Goal: Complete application form: Complete application form

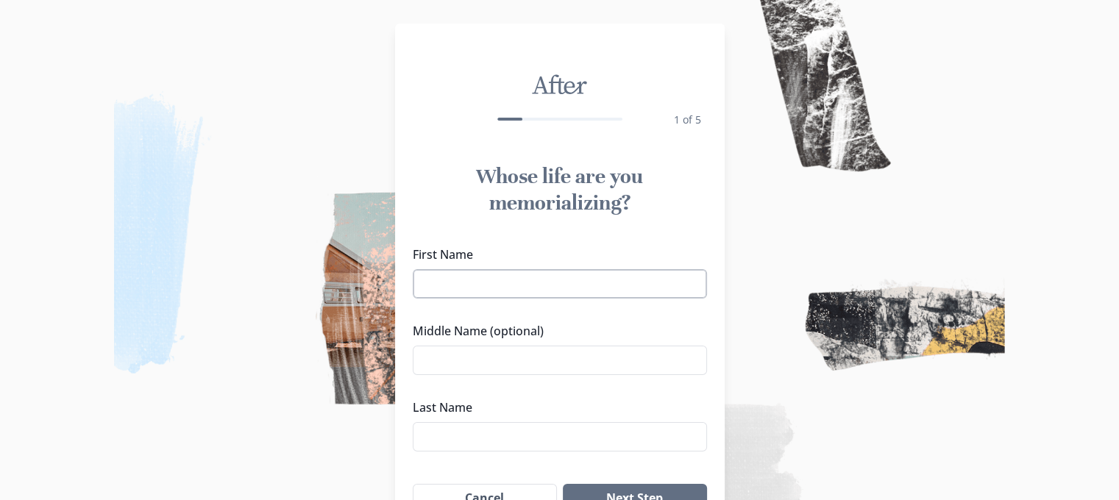
click at [529, 276] on input "First Name" at bounding box center [560, 283] width 294 height 29
type input "[PERSON_NAME]"
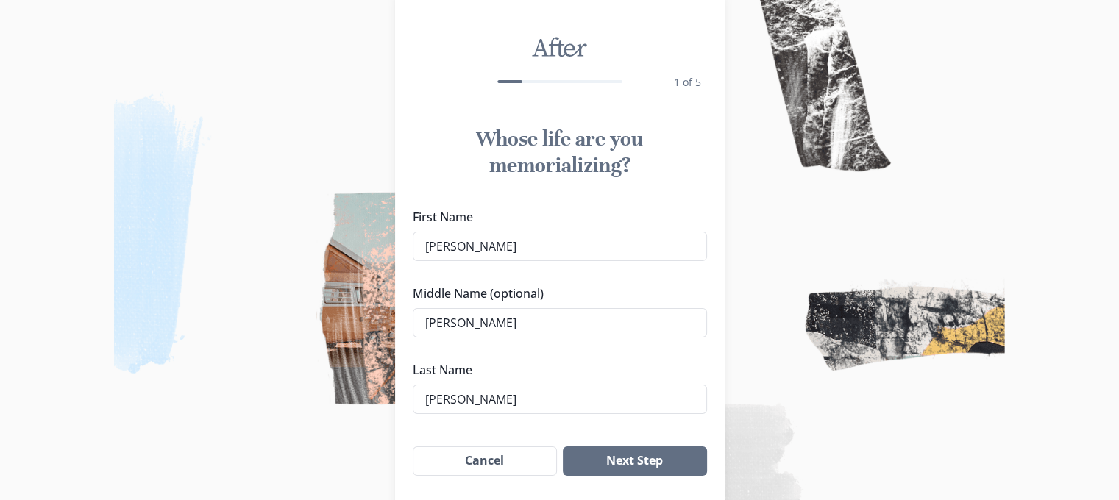
scroll to position [74, 0]
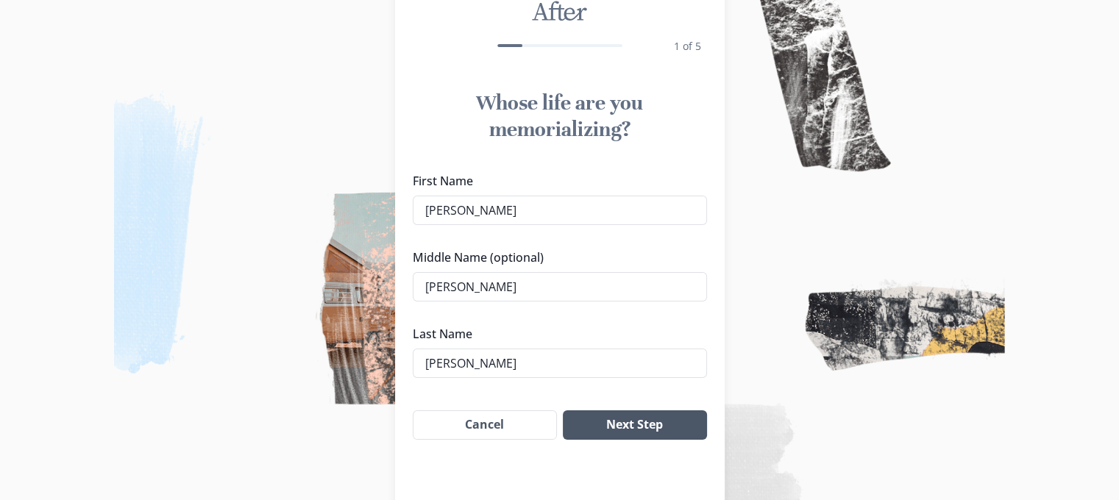
type input "[PERSON_NAME]"
click at [627, 428] on button "Next Step" at bounding box center [634, 424] width 143 height 29
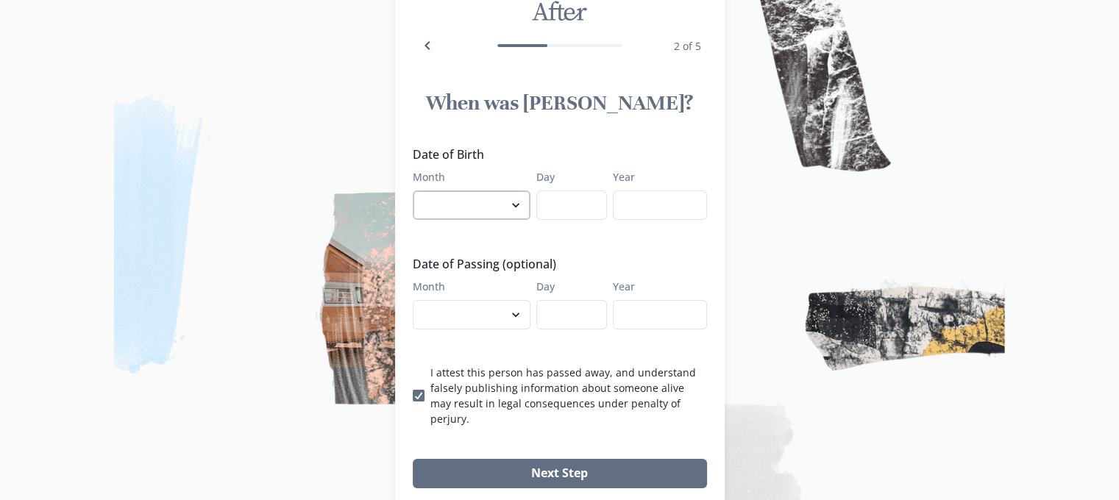
click at [518, 202] on select "January February March April May June July August September October November De…" at bounding box center [472, 205] width 118 height 29
select select "10"
click at [418, 191] on select "January February March April May June July August September October November De…" at bounding box center [472, 205] width 118 height 29
click at [587, 207] on input "Day" at bounding box center [571, 205] width 71 height 29
type input "12"
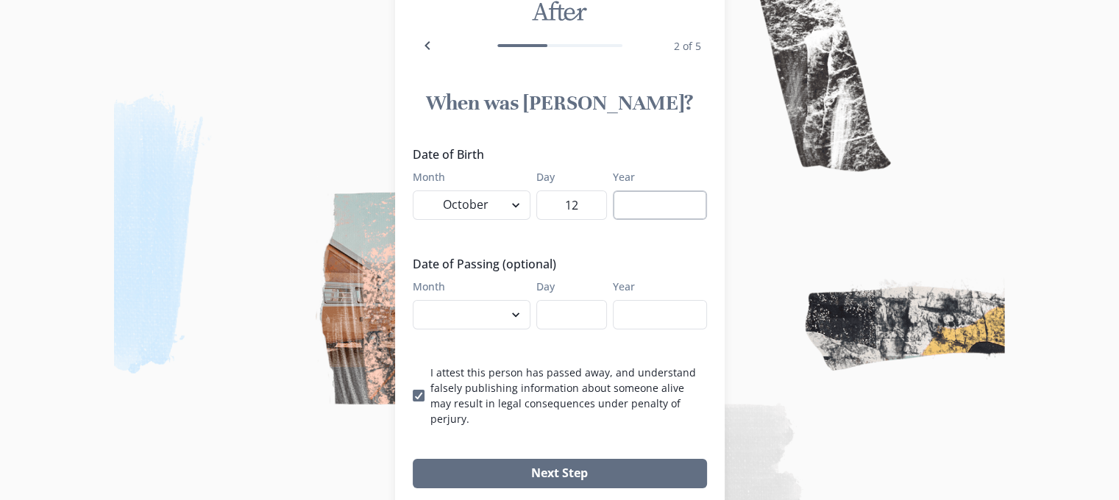
click at [688, 196] on input "Year" at bounding box center [660, 205] width 94 height 29
type input "1956"
click at [509, 314] on select "January February March April May June July August September October November De…" at bounding box center [472, 314] width 118 height 29
select select "8"
click at [418, 300] on select "January February March April May June July August September October November De…" at bounding box center [472, 314] width 118 height 29
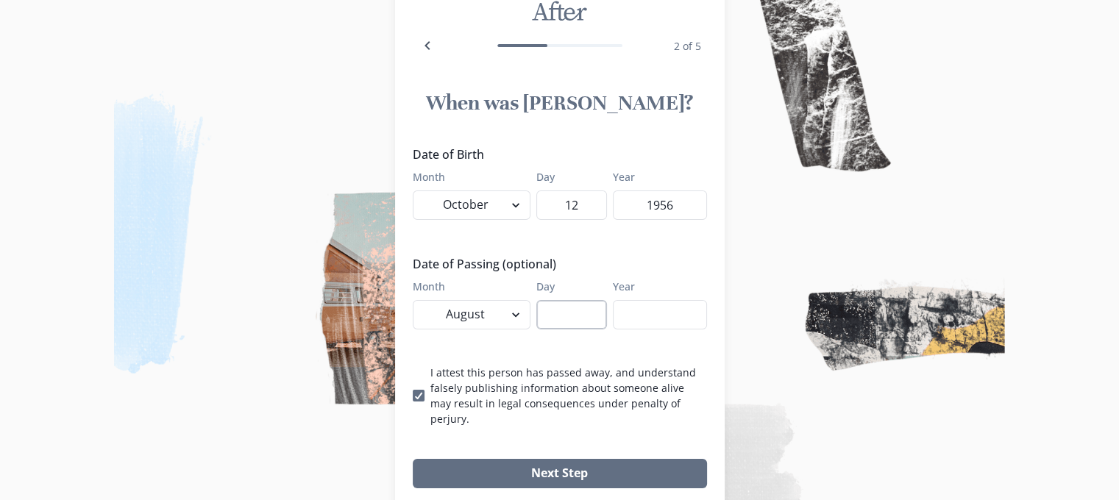
click at [565, 300] on input "Day" at bounding box center [571, 314] width 71 height 29
type input "21"
click at [683, 313] on input "Year" at bounding box center [660, 314] width 94 height 29
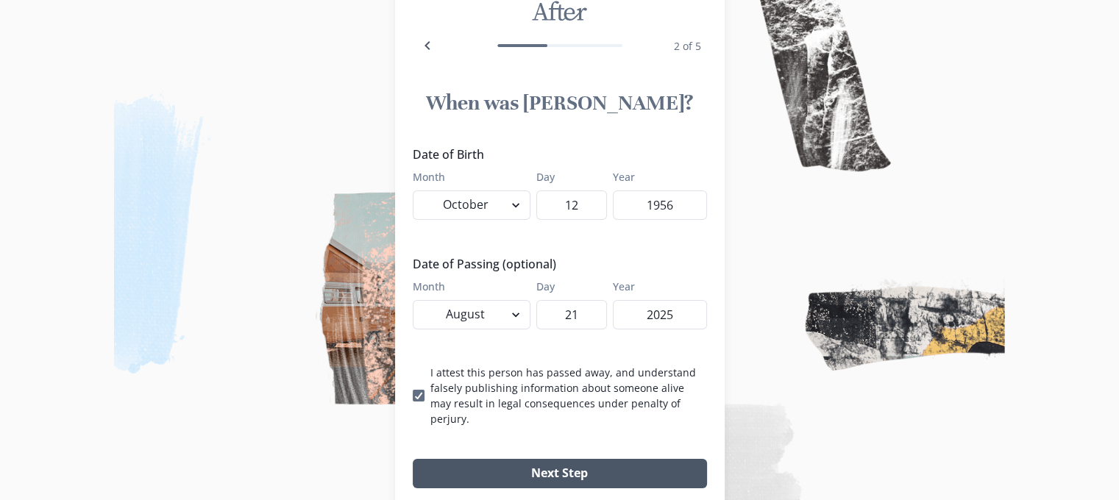
type input "2025"
click at [567, 461] on button "Next Step" at bounding box center [560, 473] width 294 height 29
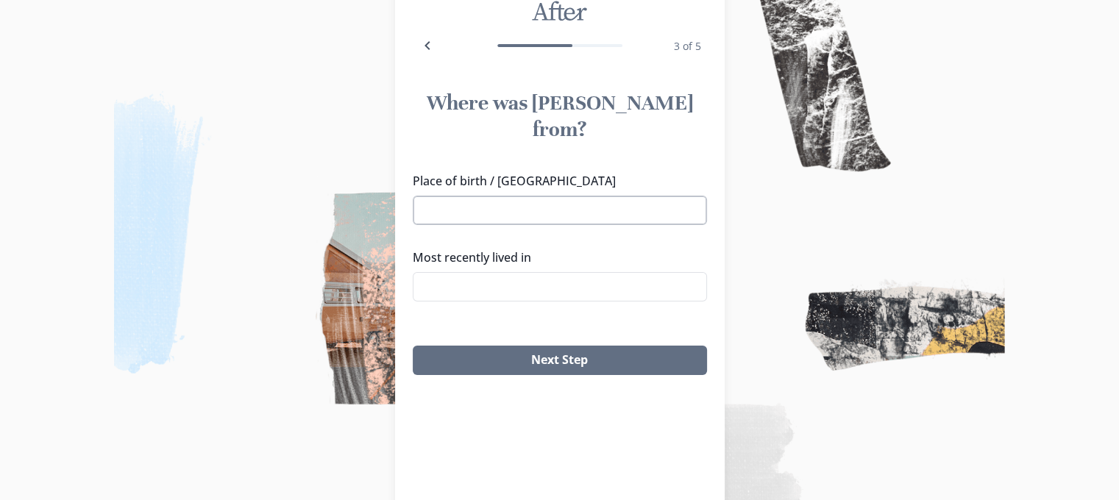
click at [506, 196] on input "Place of birth / [GEOGRAPHIC_DATA]" at bounding box center [560, 210] width 294 height 29
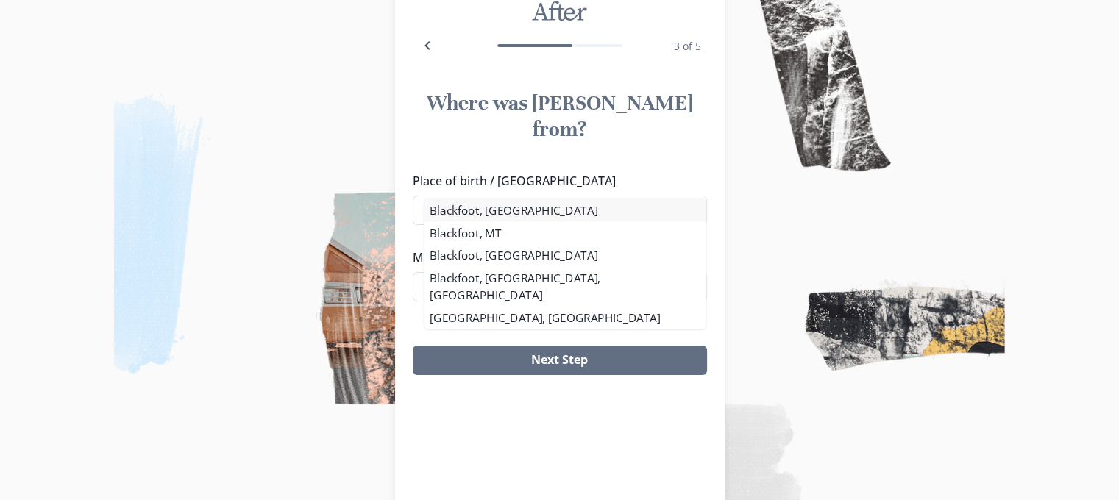
click at [504, 208] on div "Place of birth / Hometown Blackfoot Blackfoot, ID Blackfoot, MT Blackfoot, AR B…" at bounding box center [560, 242] width 294 height 141
click at [508, 213] on li "Blackfoot, [GEOGRAPHIC_DATA]" at bounding box center [565, 211] width 293 height 24
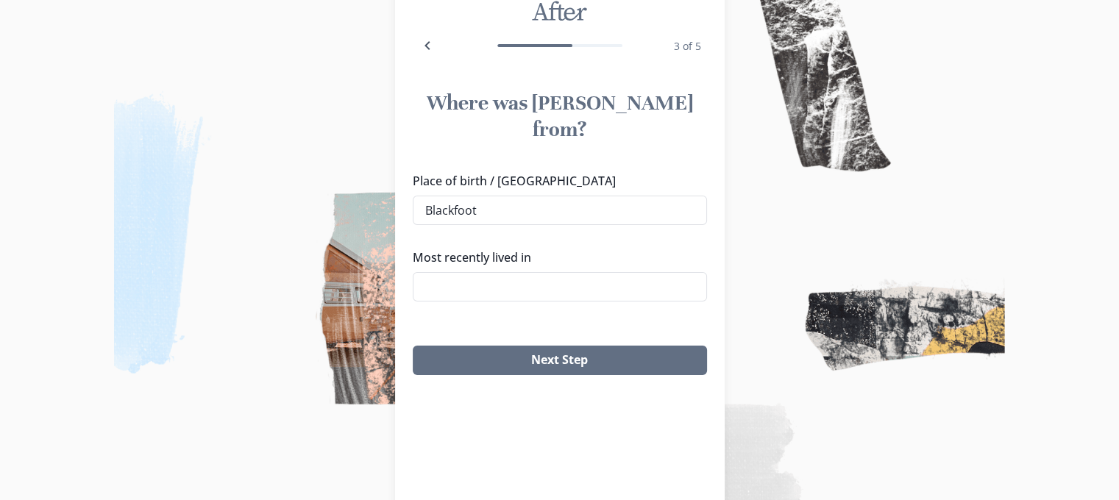
type input "Blackfoot, [GEOGRAPHIC_DATA]"
click at [495, 272] on input "Most recently lived in" at bounding box center [560, 286] width 294 height 29
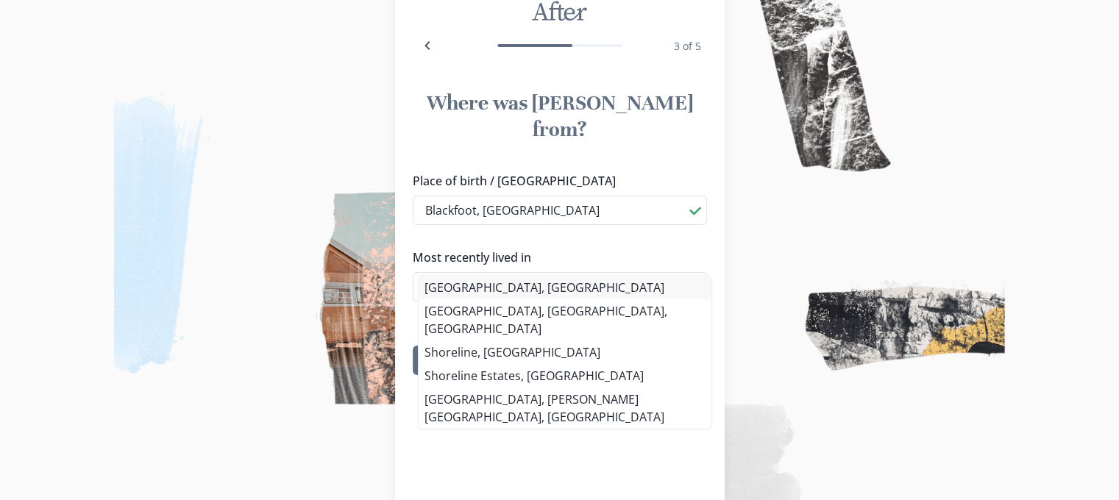
click at [497, 288] on li "[GEOGRAPHIC_DATA], [GEOGRAPHIC_DATA]" at bounding box center [565, 288] width 293 height 24
type input "[GEOGRAPHIC_DATA], [GEOGRAPHIC_DATA]"
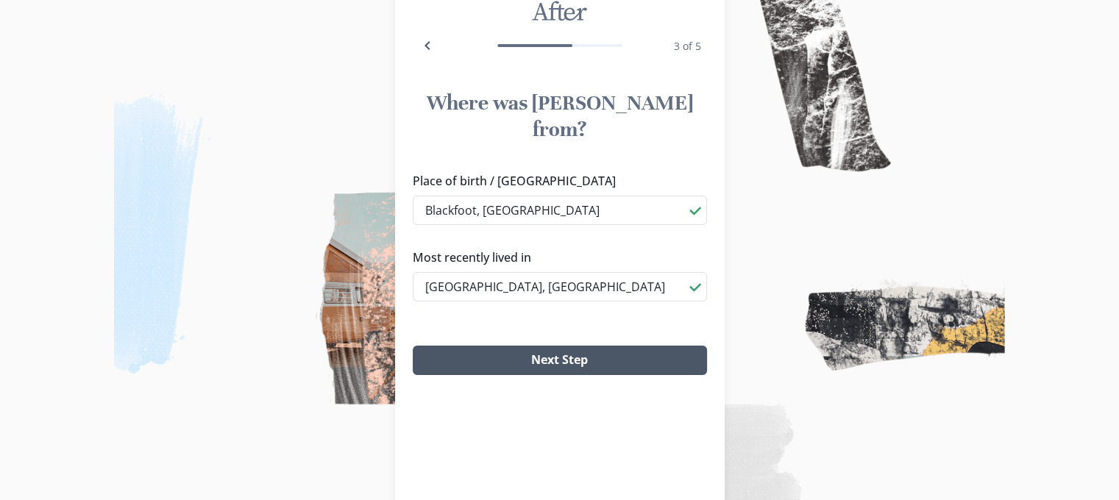
click at [548, 346] on button "Next Step" at bounding box center [560, 360] width 294 height 29
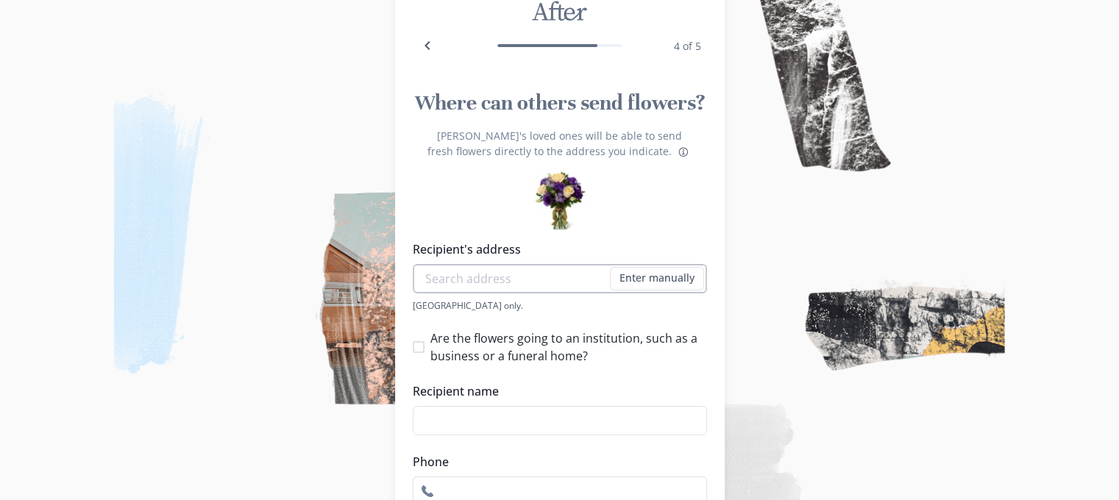
click at [547, 271] on input "Recipient's address" at bounding box center [560, 278] width 294 height 29
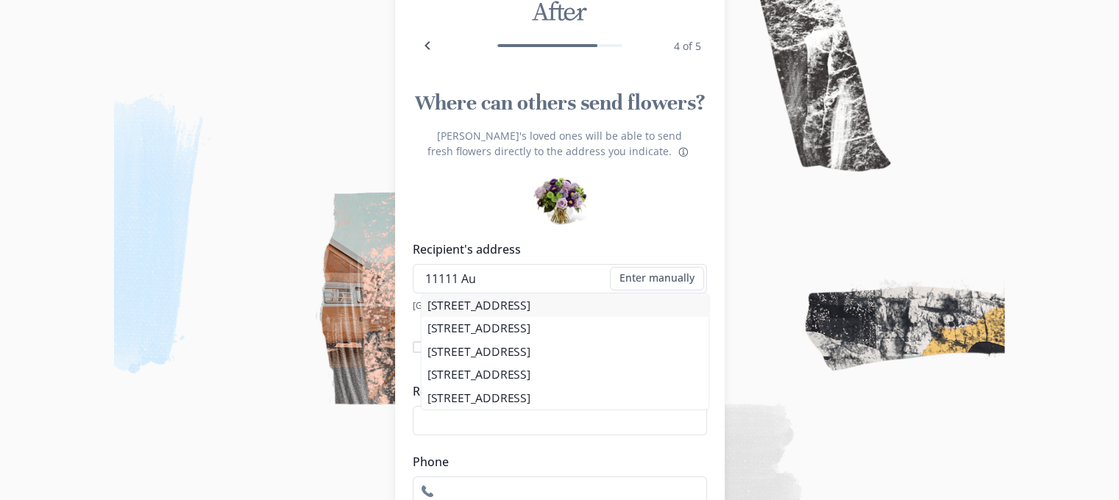
click at [602, 308] on li "[STREET_ADDRESS]" at bounding box center [564, 304] width 287 height 23
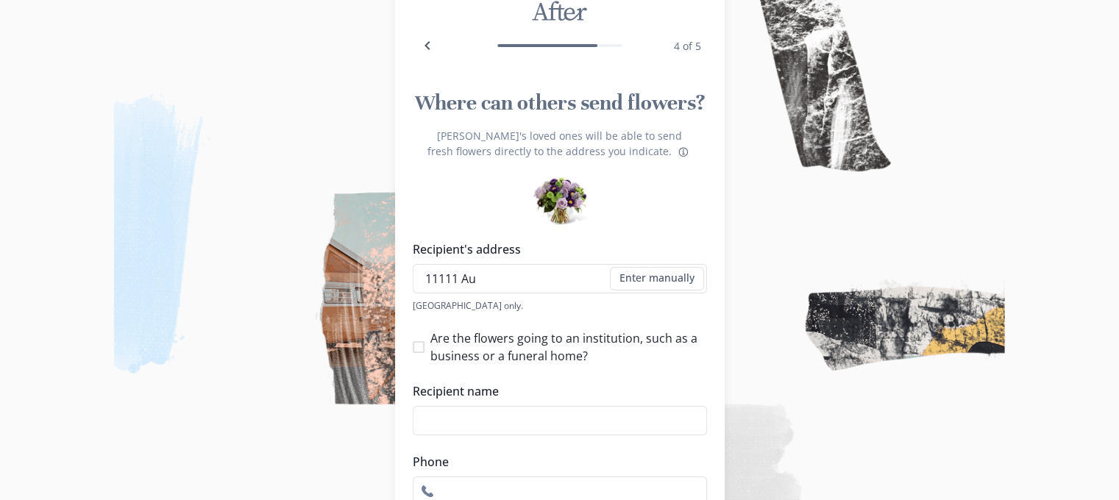
type input "[STREET_ADDRESS]"
type input "1"
select select "WA"
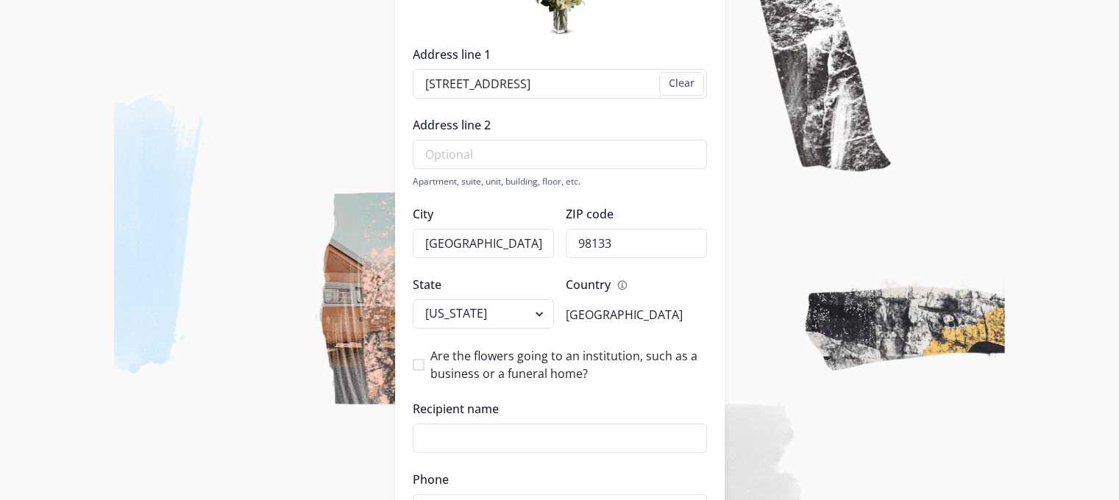
scroll to position [294, 0]
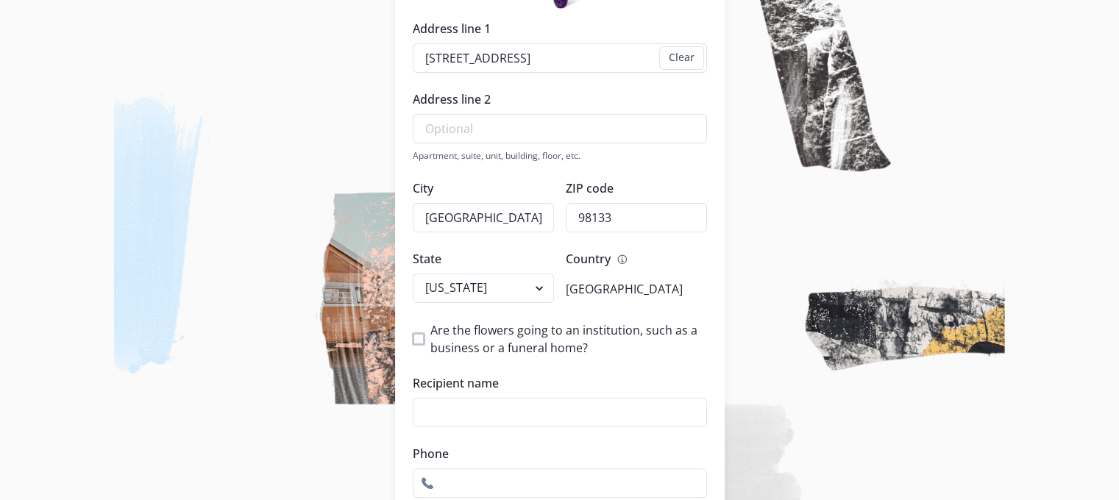
click at [424, 344] on span at bounding box center [419, 339] width 12 height 12
click at [413, 340] on input "Are the flowers going to an institution, such as a business or a funeral home?" at bounding box center [412, 339] width 1 height 1
checkbox input "true"
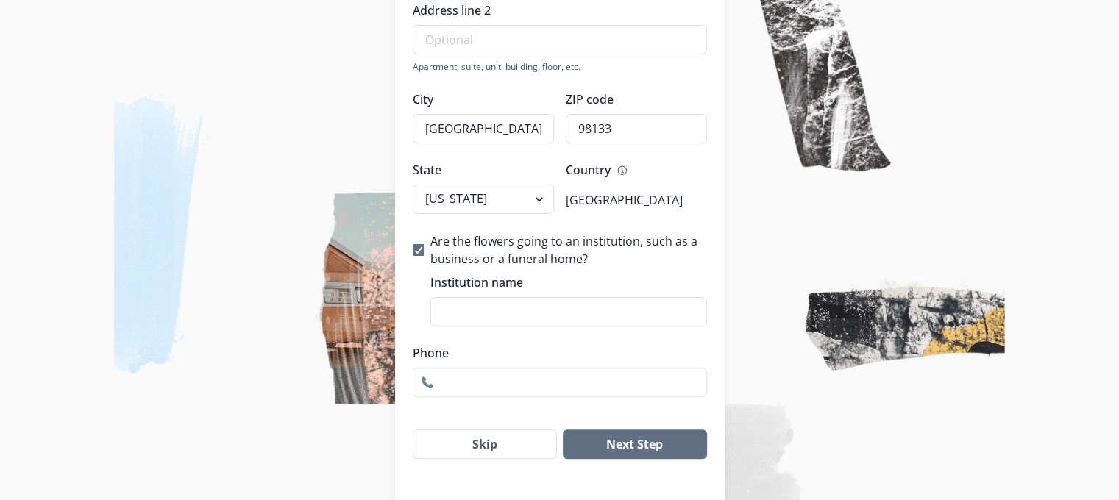
scroll to position [338, 0]
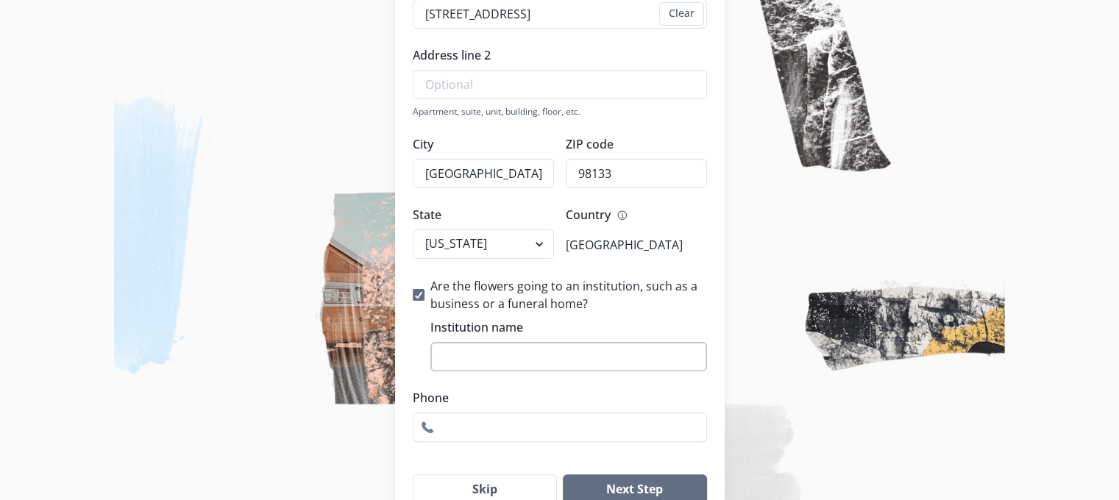
click at [474, 346] on div "Institution name" at bounding box center [568, 345] width 277 height 53
type input ">"
click at [576, 352] on input "Evergreen Washelli" at bounding box center [568, 356] width 277 height 29
type input "Evergreen Washelli Funeral Home & Cementary"
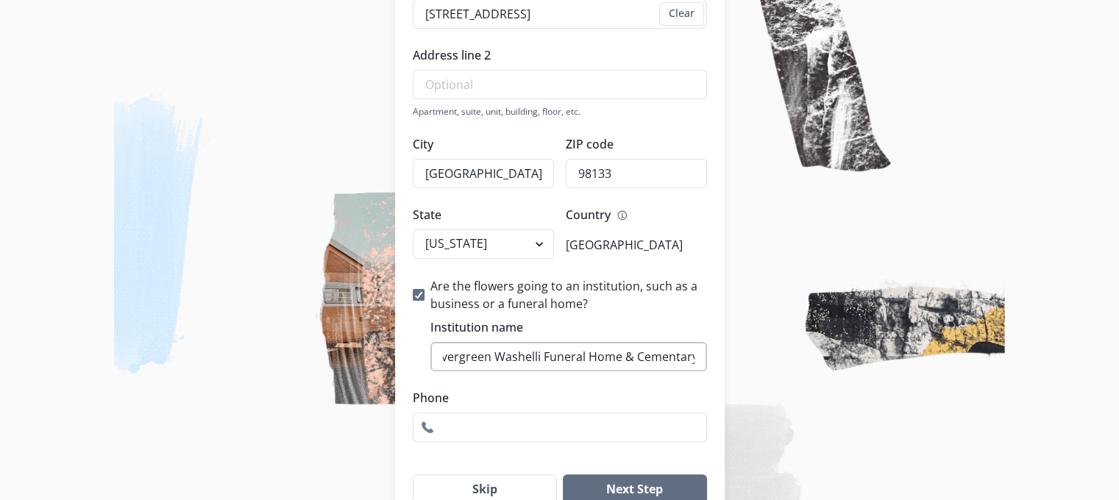
scroll to position [0, 0]
click at [471, 424] on input "Phone" at bounding box center [560, 427] width 294 height 29
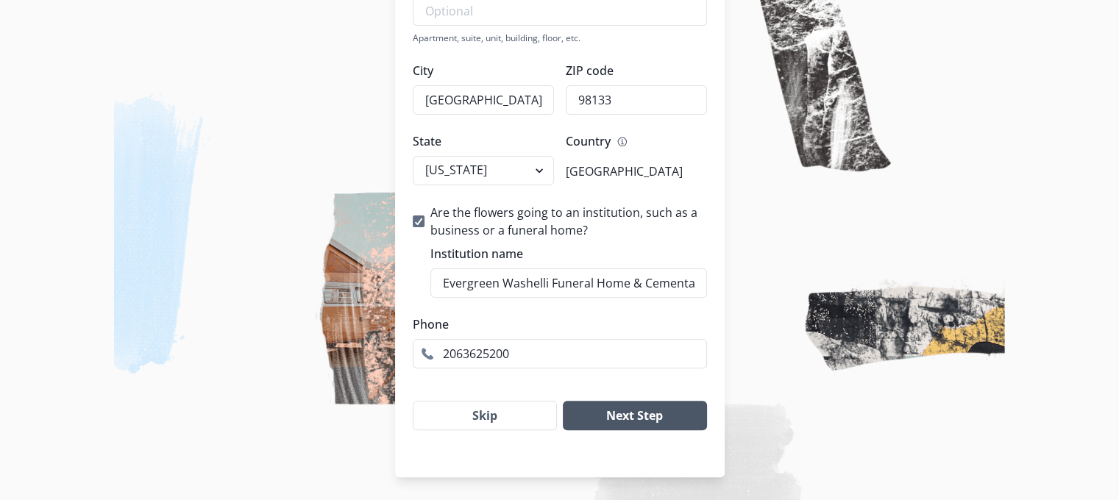
type input "2063625200"
click at [633, 415] on button "Next Step" at bounding box center [634, 415] width 143 height 29
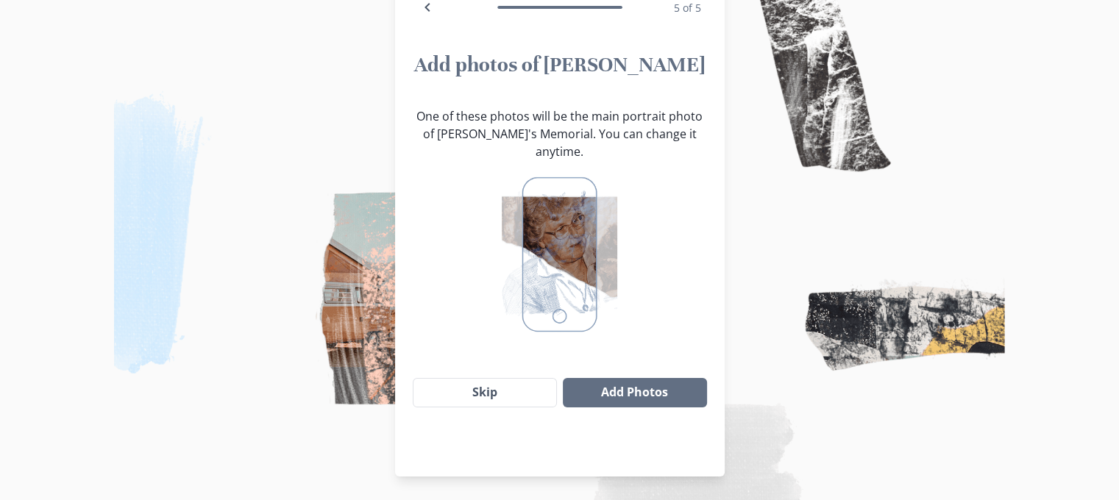
drag, startPoint x: 571, startPoint y: 207, endPoint x: 552, endPoint y: 309, distance: 103.2
click at [552, 309] on img at bounding box center [559, 254] width 115 height 165
